Goal: Information Seeking & Learning: Learn about a topic

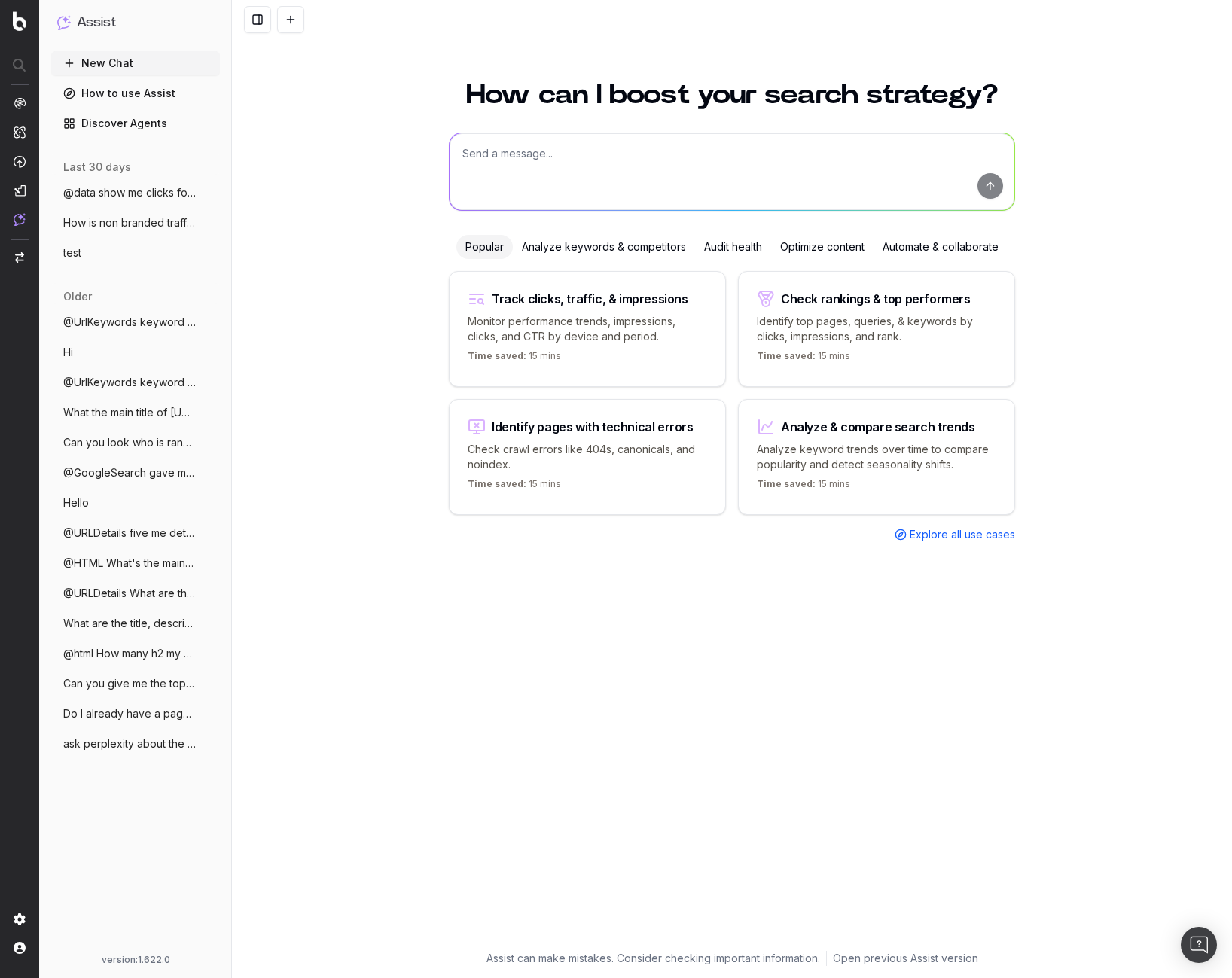
click at [525, 0] on div at bounding box center [732, 19] width 1000 height 39
click at [133, 314] on span "@UrlKeywords keyword for clothes for htt" at bounding box center [130, 322] width 132 height 15
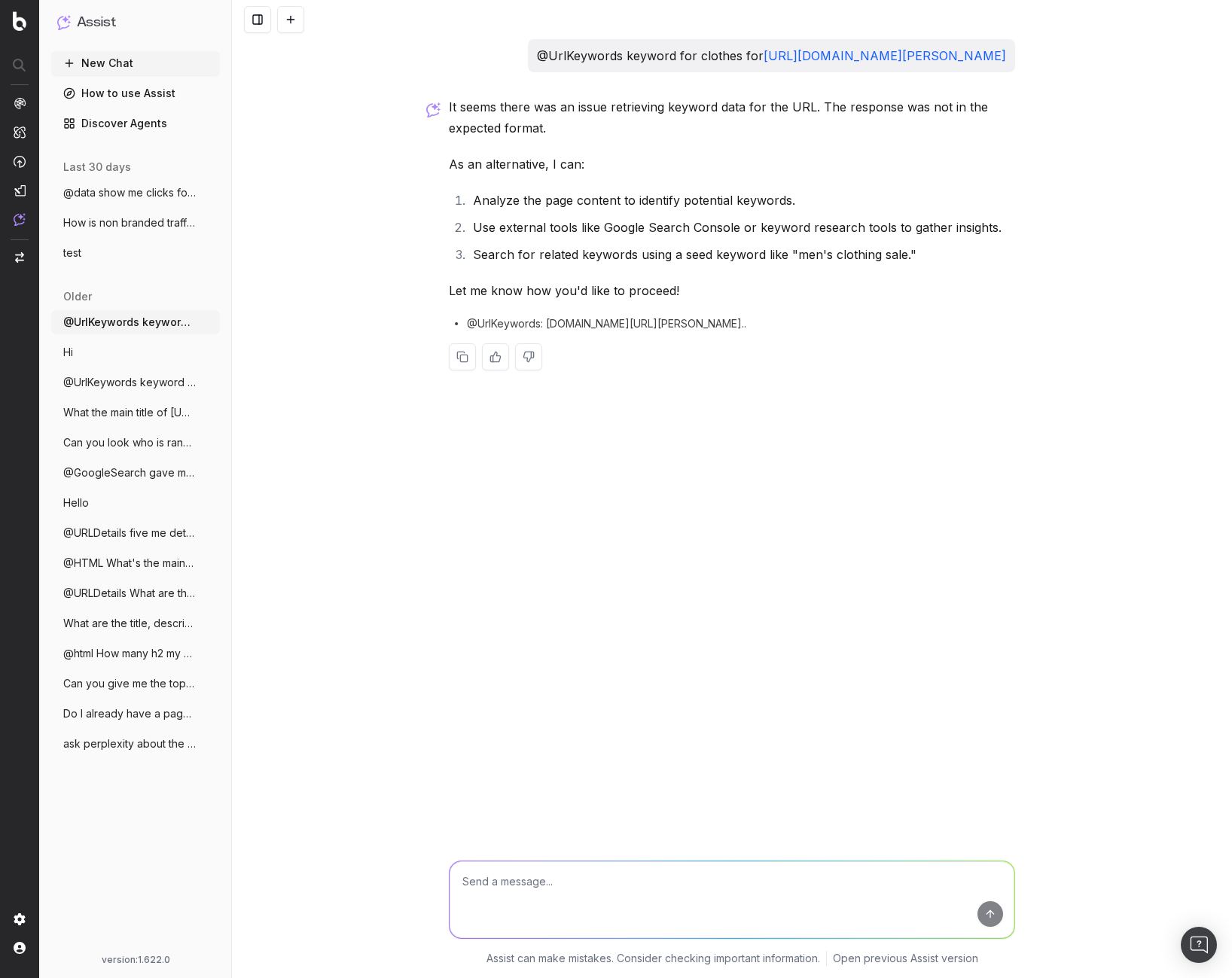
drag, startPoint x: 496, startPoint y: 259, endPoint x: 392, endPoint y: 237, distance: 106.3
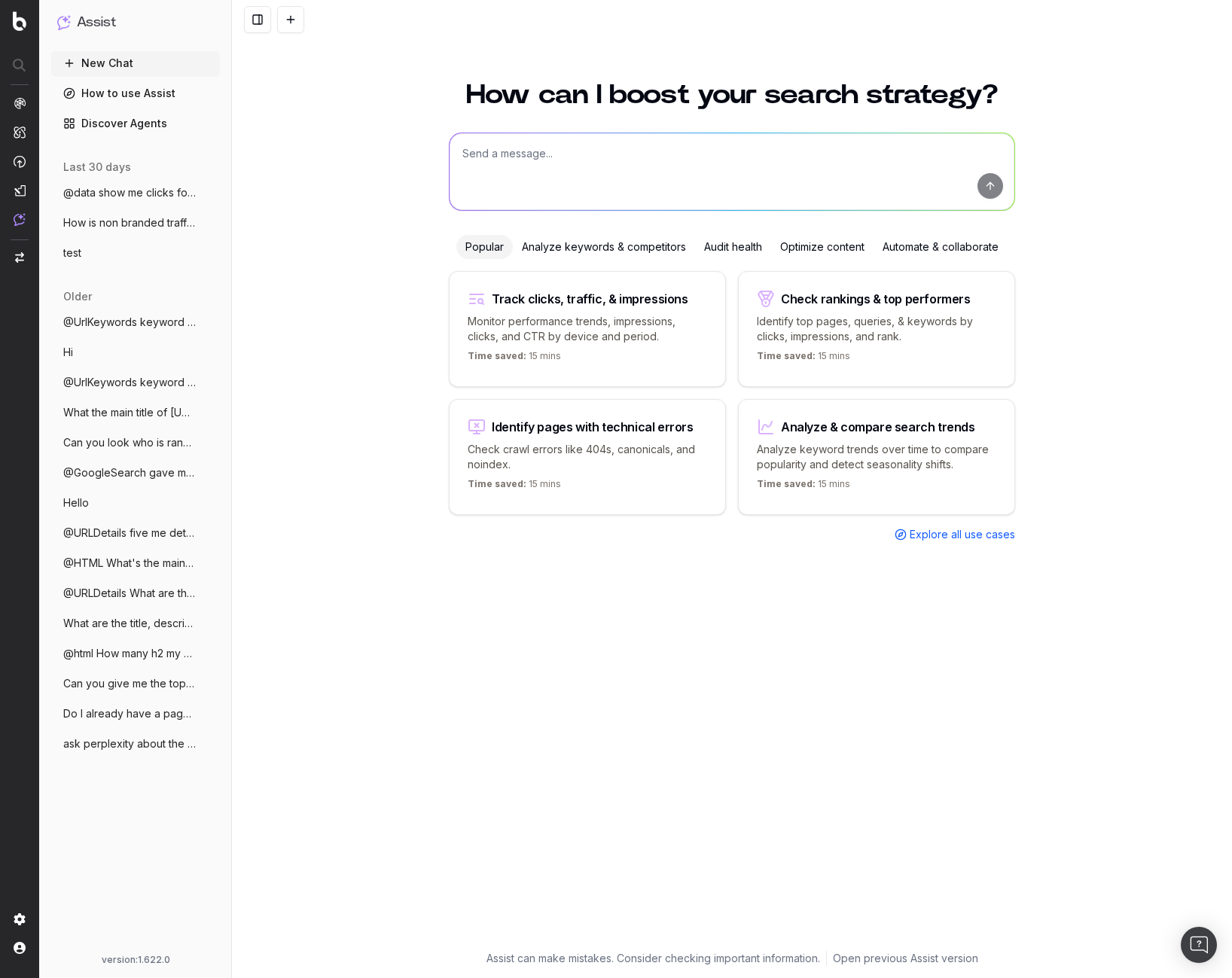
click at [320, 317] on div "How can I boost your search strategy? Popular Analyze keywords & competitors Au…" at bounding box center [732, 521] width 1000 height 915
click at [576, 715] on div "How can I boost your search strategy? Popular Analyze keywords & competitors Au…" at bounding box center [732, 508] width 579 height 888
click at [519, 690] on div "How can I boost your search strategy? Popular Analyze keywords & competitors Au…" at bounding box center [732, 508] width 579 height 888
click at [351, 381] on div "How can I boost your search strategy? Popular Analyze keywords & competitors Au…" at bounding box center [732, 521] width 1000 height 915
